Goal: Navigation & Orientation: Find specific page/section

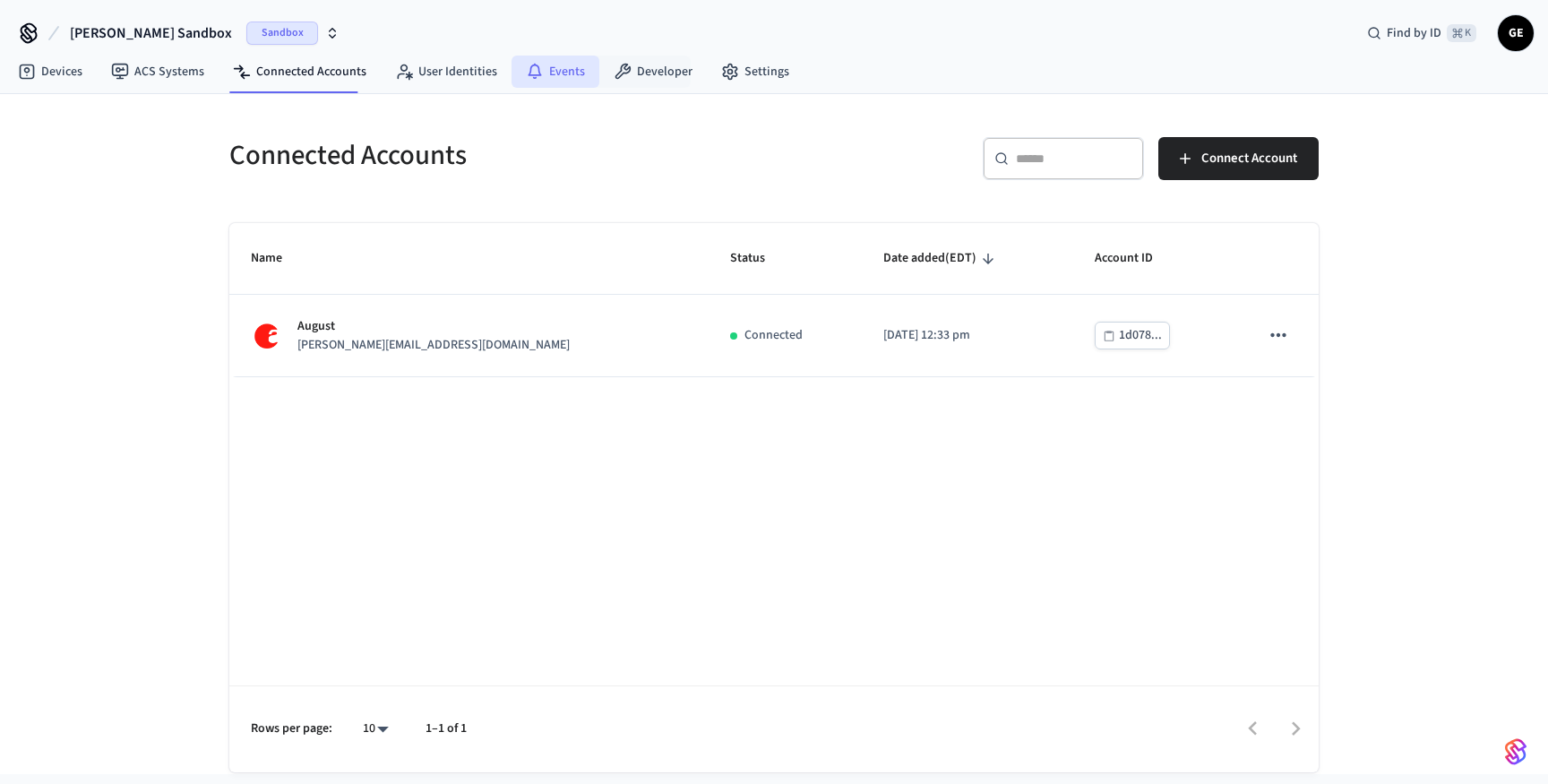
click at [564, 66] on link "Events" at bounding box center [556, 72] width 88 height 32
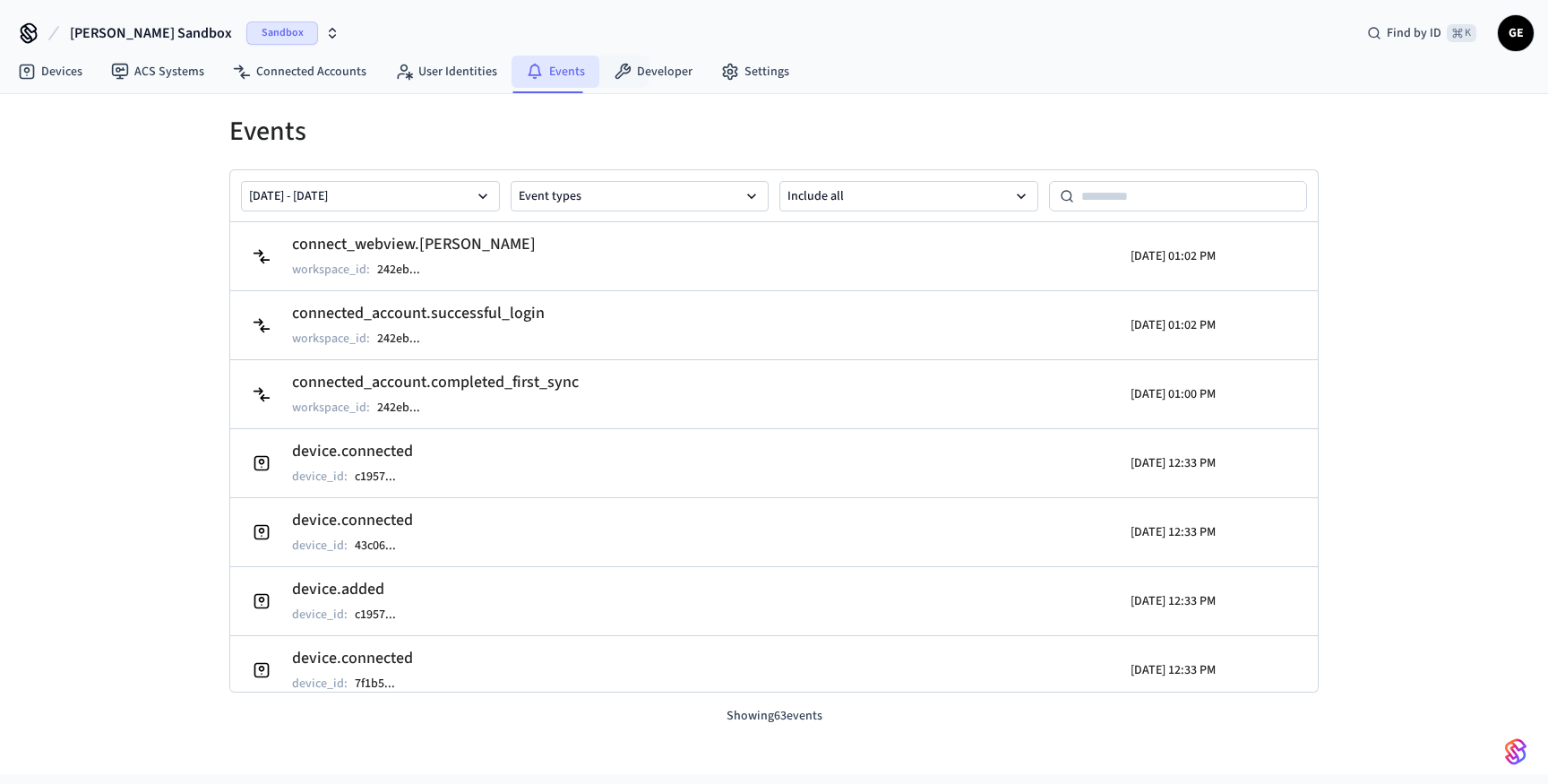
click at [561, 75] on link "Events" at bounding box center [556, 72] width 88 height 32
click at [567, 77] on link "Events" at bounding box center [556, 72] width 88 height 32
click at [300, 75] on link "Connected Accounts" at bounding box center [299, 72] width 163 height 32
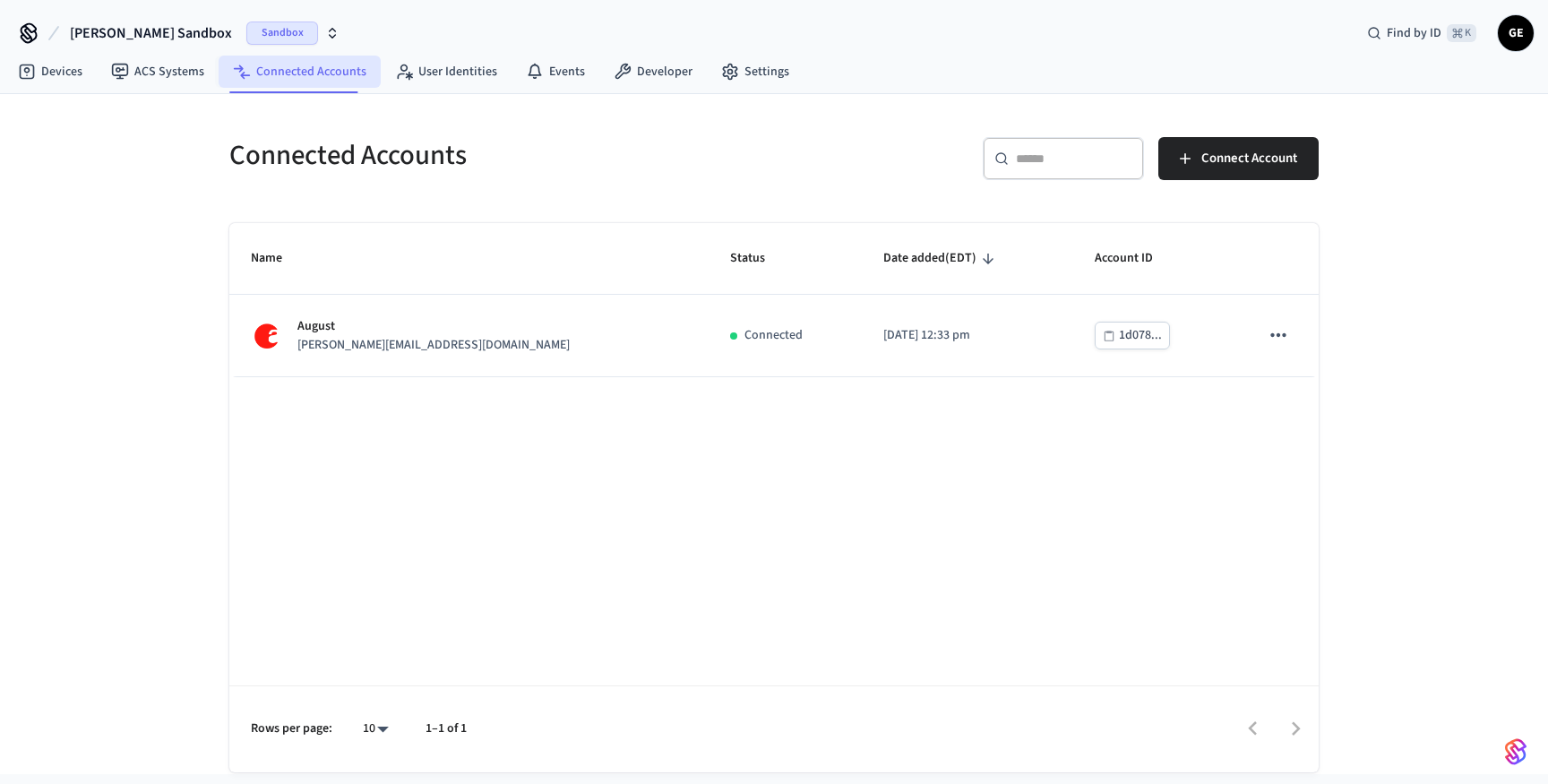
click at [300, 75] on link "Connected Accounts" at bounding box center [299, 72] width 163 height 32
click at [564, 71] on link "Events" at bounding box center [556, 72] width 88 height 32
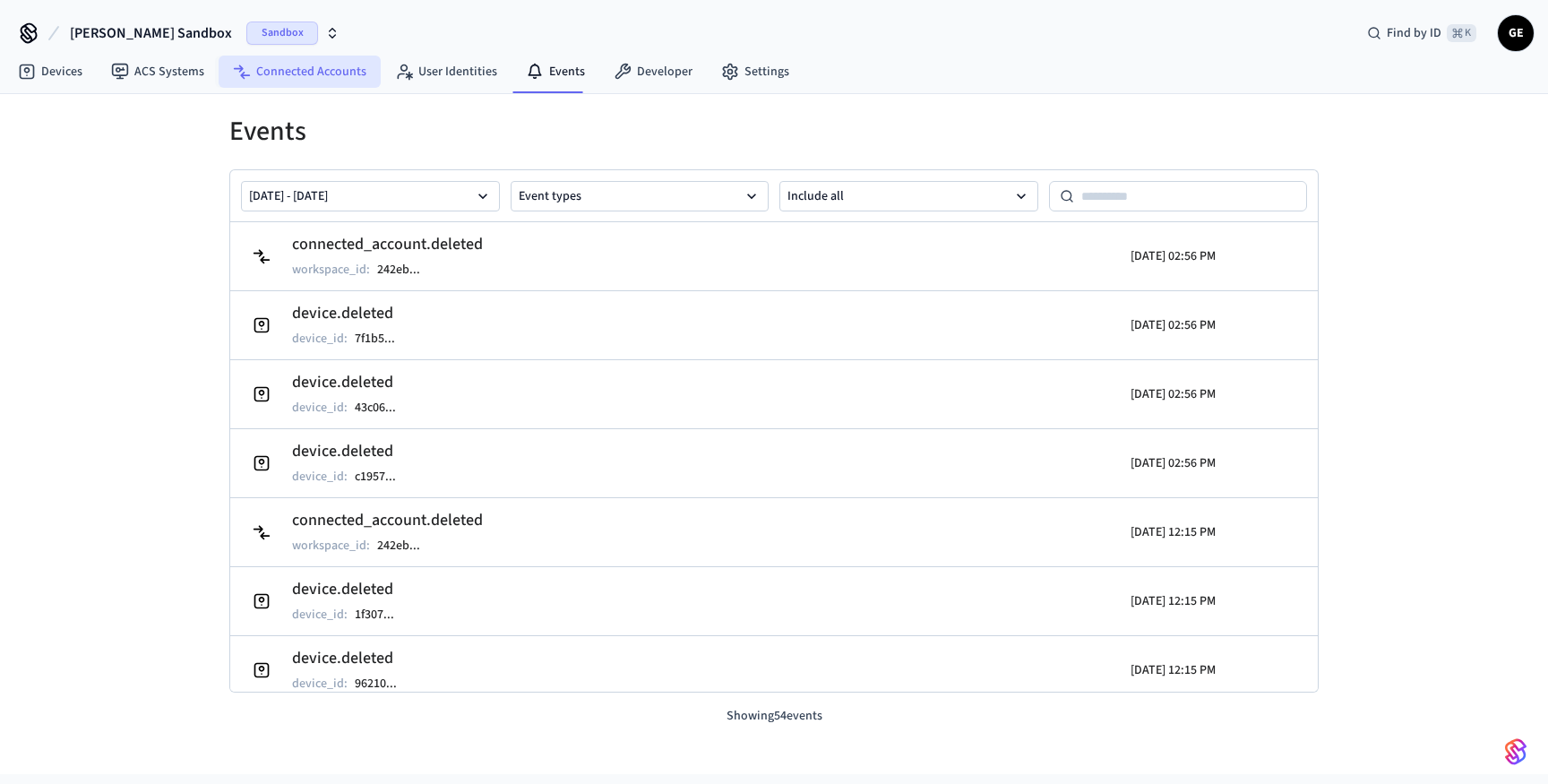
click at [303, 73] on link "Connected Accounts" at bounding box center [299, 72] width 163 height 32
